Goal: Information Seeking & Learning: Understand process/instructions

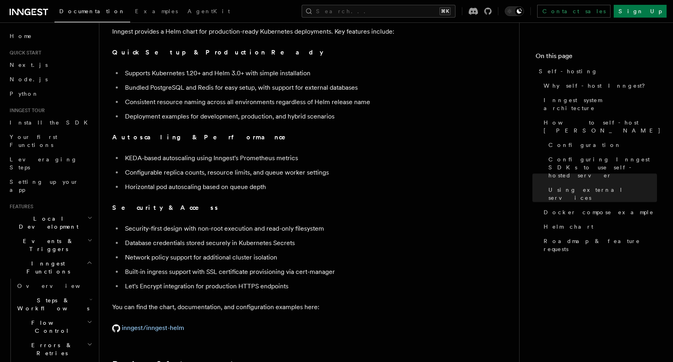
scroll to position [2780, 0]
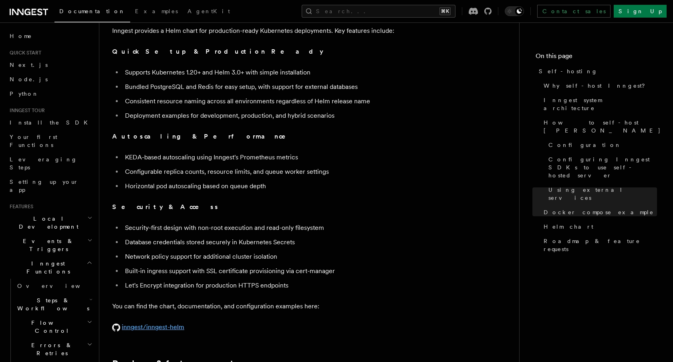
click at [173, 323] on link "inngest/inngest-helm" at bounding box center [148, 327] width 72 height 8
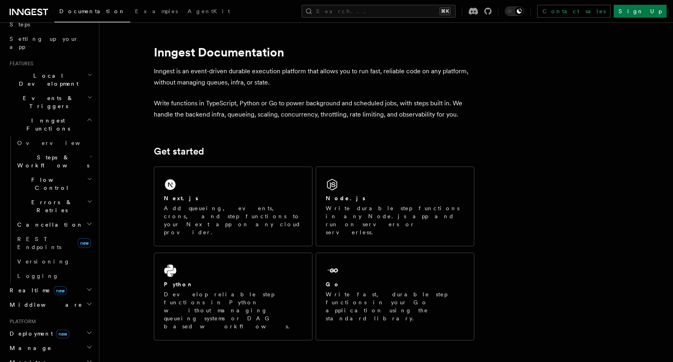
scroll to position [144, 0]
click at [68, 325] on h2 "Deployment new" at bounding box center [50, 332] width 88 height 14
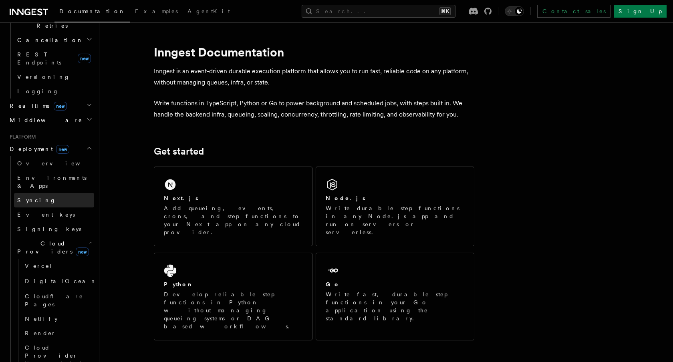
scroll to position [329, 0]
click at [36, 210] on span "Event keys" at bounding box center [46, 213] width 58 height 6
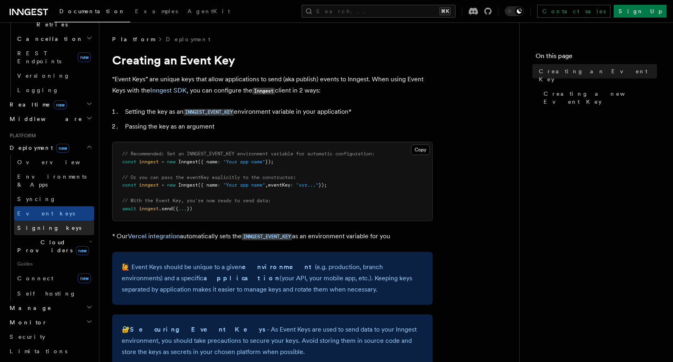
click at [36, 225] on span "Signing keys" at bounding box center [49, 228] width 64 height 6
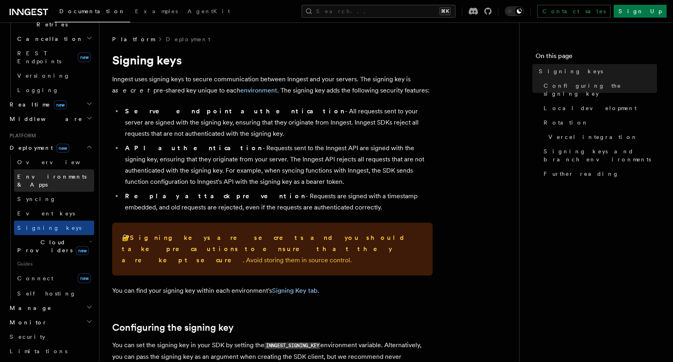
click at [55, 174] on span "Environments & Apps" at bounding box center [51, 181] width 69 height 14
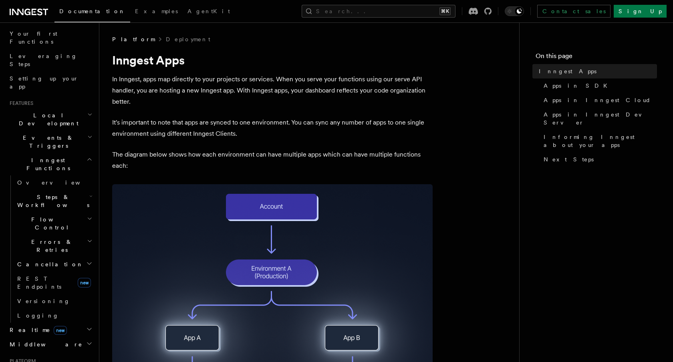
scroll to position [96, 0]
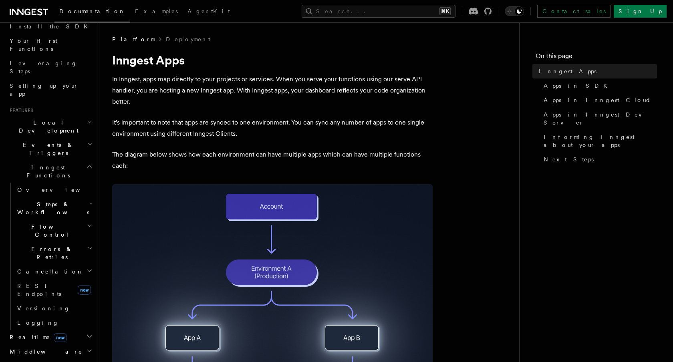
click at [76, 115] on h2 "Local Development" at bounding box center [50, 126] width 88 height 22
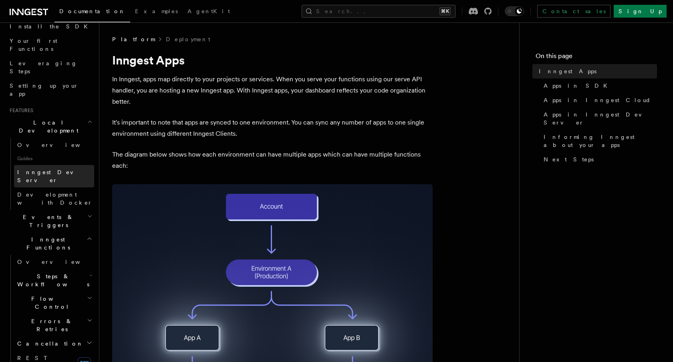
click at [55, 169] on span "Inngest Dev Server" at bounding box center [51, 176] width 69 height 14
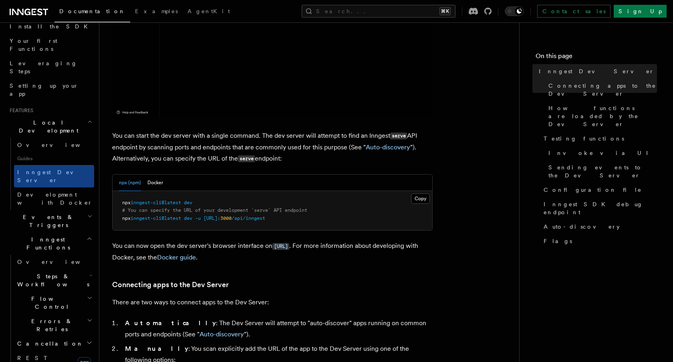
scroll to position [235, 0]
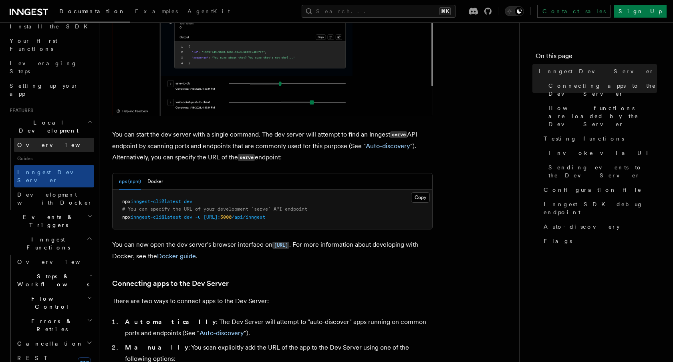
click at [33, 138] on link "Overview" at bounding box center [54, 145] width 80 height 14
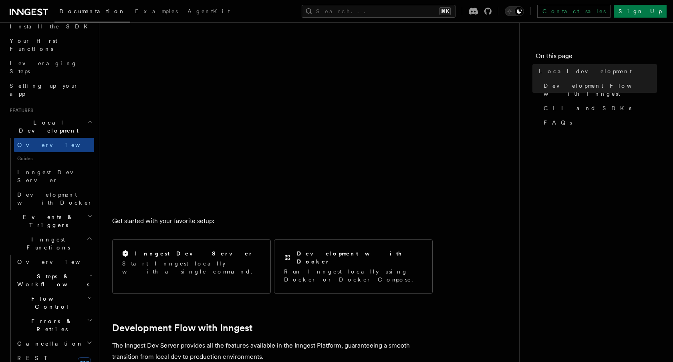
scroll to position [322, 0]
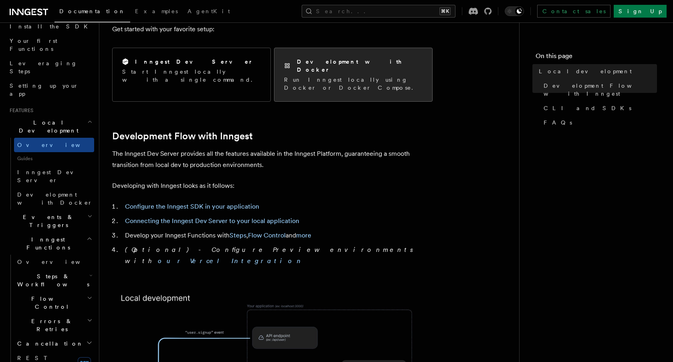
click at [313, 79] on div "Development with Docker Run Inngest locally using Docker or Docker Compose." at bounding box center [354, 74] width 158 height 53
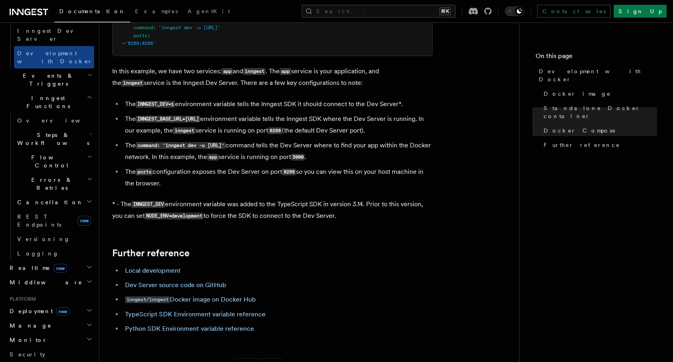
scroll to position [238, 0]
click at [39, 307] on span "Deployment new" at bounding box center [37, 311] width 63 height 8
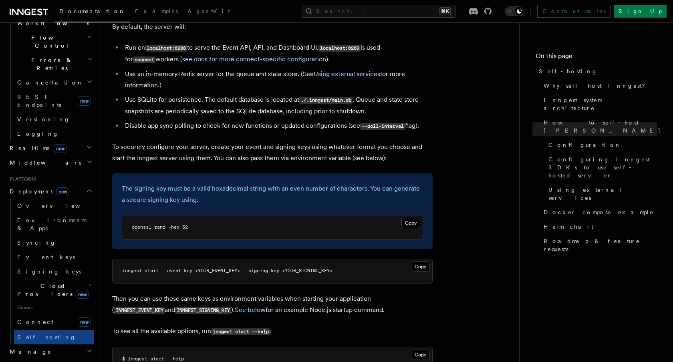
scroll to position [1123, 0]
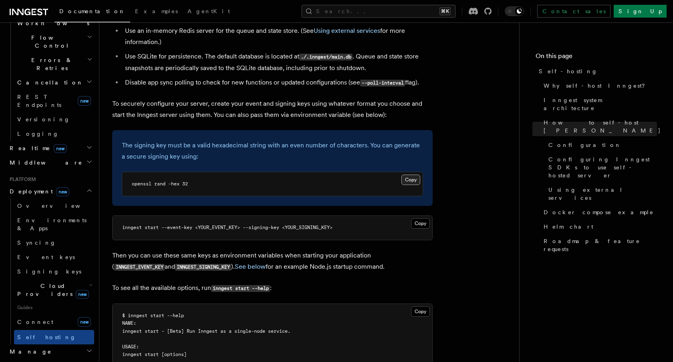
click at [411, 175] on button "Copy Copied" at bounding box center [411, 180] width 19 height 10
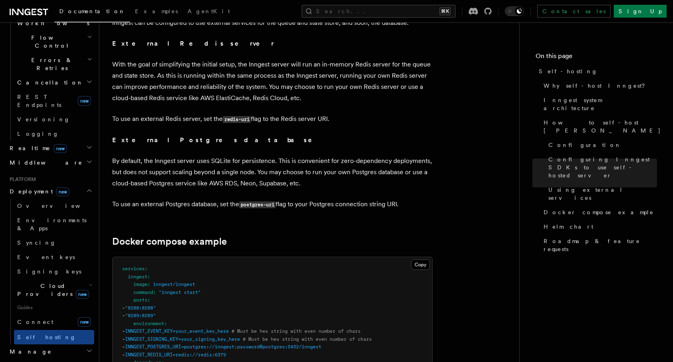
scroll to position [1953, 0]
